Goal: Task Accomplishment & Management: Use online tool/utility

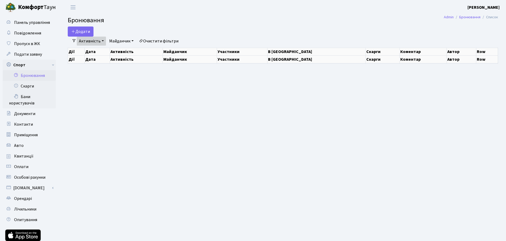
select select "25"
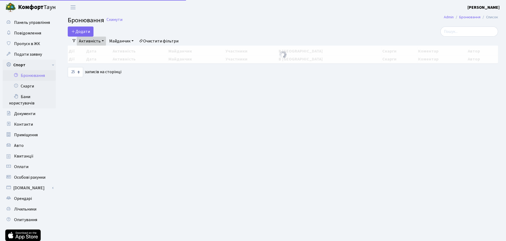
select select "25"
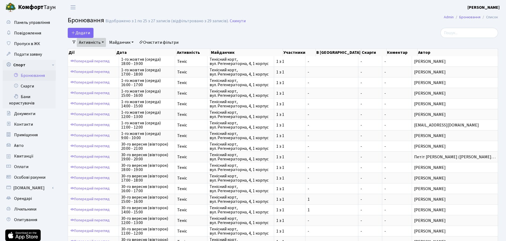
click at [97, 43] on link "Активність" at bounding box center [91, 42] width 29 height 9
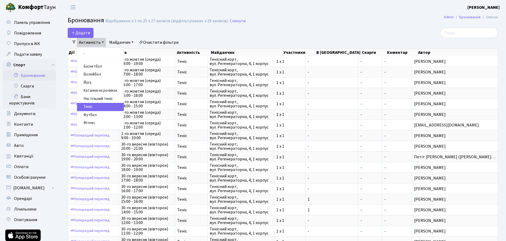
click at [130, 42] on link "Майданчик" at bounding box center [121, 42] width 29 height 9
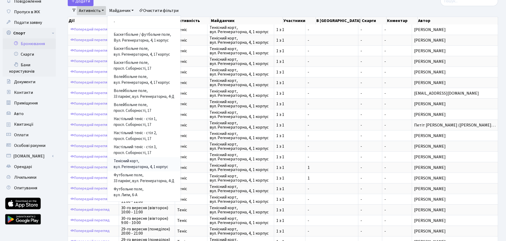
scroll to position [27, 0]
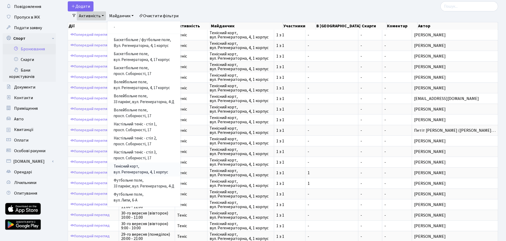
click at [147, 174] on link "Тенісний корт, вул. Регенераторна, 4, 1 корпус" at bounding box center [143, 170] width 73 height 14
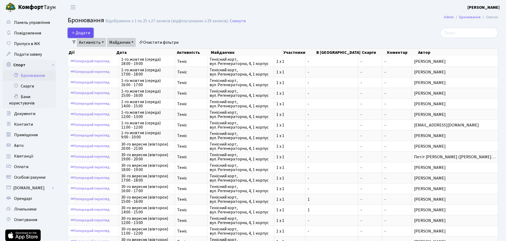
click at [88, 34] on button "Додати" at bounding box center [81, 33] width 26 height 10
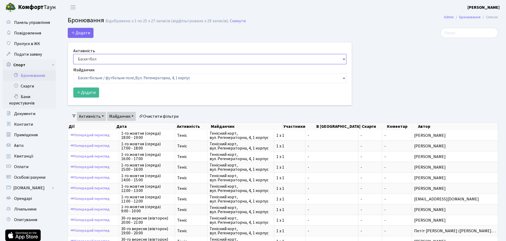
click at [115, 59] on select "Баскетбол Волейбол Йога Катання на роликах Настільний теніс Теніс Футбол Фітнес" at bounding box center [209, 59] width 273 height 10
click at [73, 54] on select "Баскетбол Волейбол Йога Катання на роликах Настільний теніс Теніс Футбол Фітнес" at bounding box center [209, 59] width 273 height 10
click at [111, 55] on select "Баскетбол Волейбол Йога Катання на роликах Настільний теніс Теніс Футбол Фітнес" at bounding box center [209, 59] width 273 height 10
select select "1"
click at [73, 54] on select "Баскетбол Волейбол Йога Катання на роликах Настільний теніс Теніс Футбол Фітнес" at bounding box center [209, 59] width 273 height 10
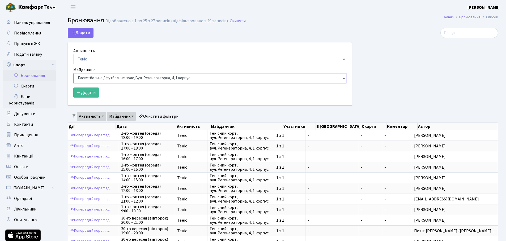
click at [116, 80] on select "Баскетбольне / футбольне поле, Вул. Регенераторна, 4, 1 корпус Баскетбольне пол…" at bounding box center [209, 78] width 273 height 10
select select "1"
click at [73, 73] on select "Баскетбольне / футбольне поле, Вул. Регенераторна, 4, 1 корпус Баскетбольне пол…" at bounding box center [209, 78] width 273 height 10
click at [89, 91] on button "Додати" at bounding box center [86, 93] width 26 height 10
